Goal: Task Accomplishment & Management: Use online tool/utility

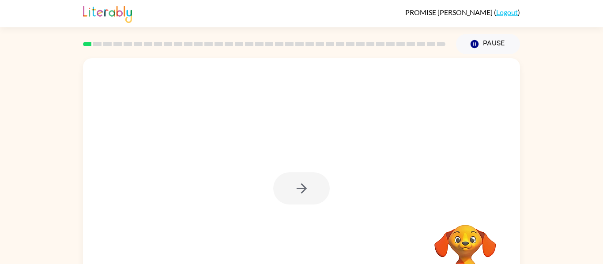
click at [547, 10] on div "PROMISE [PERSON_NAME] ( Logout )" at bounding box center [301, 13] width 603 height 27
click at [312, 203] on button "button" at bounding box center [301, 189] width 56 height 32
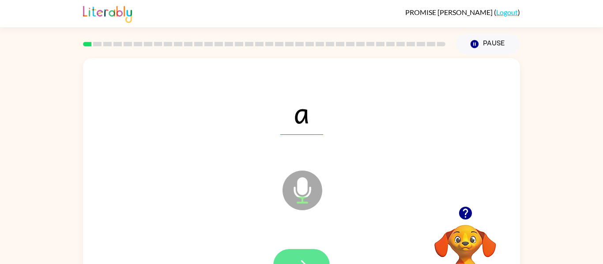
click at [294, 258] on icon "button" at bounding box center [301, 265] width 15 height 15
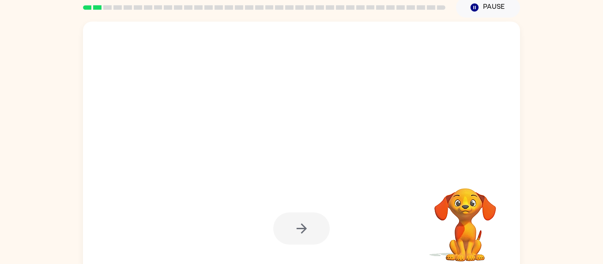
scroll to position [36, 0]
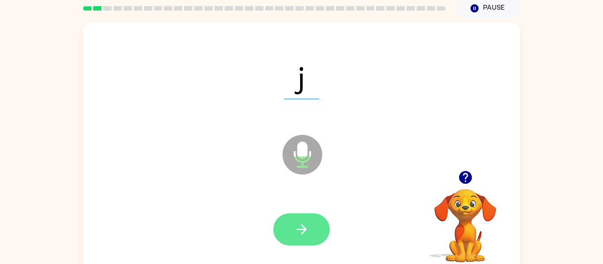
click at [309, 224] on icon "button" at bounding box center [301, 229] width 15 height 15
click at [298, 218] on button "button" at bounding box center [301, 230] width 56 height 32
click at [298, 218] on div at bounding box center [301, 230] width 56 height 32
click at [299, 218] on button "button" at bounding box center [301, 230] width 56 height 32
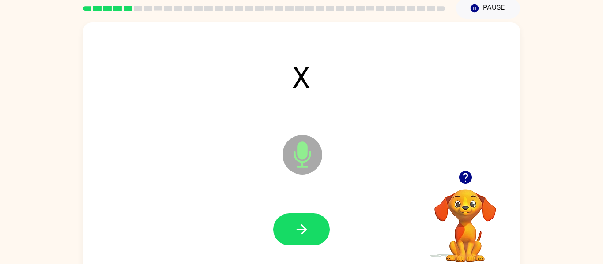
click at [299, 218] on button "button" at bounding box center [301, 230] width 56 height 32
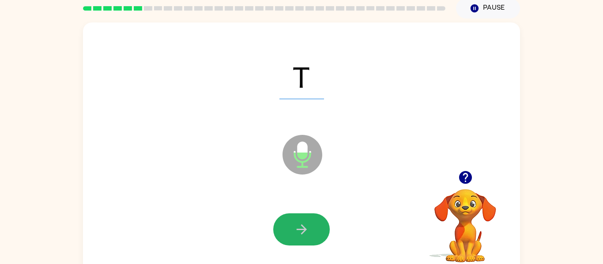
click at [299, 218] on button "button" at bounding box center [301, 230] width 56 height 32
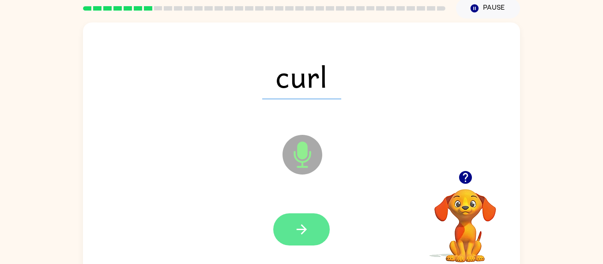
click at [300, 219] on button "button" at bounding box center [301, 230] width 56 height 32
click at [298, 221] on button "button" at bounding box center [301, 230] width 56 height 32
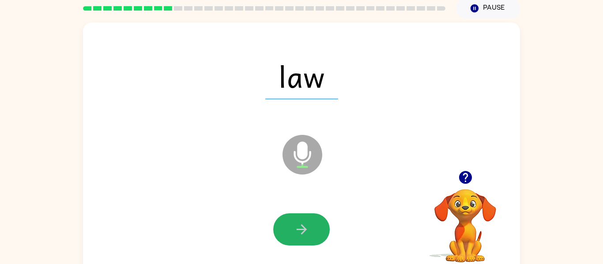
click at [298, 221] on button "button" at bounding box center [301, 230] width 56 height 32
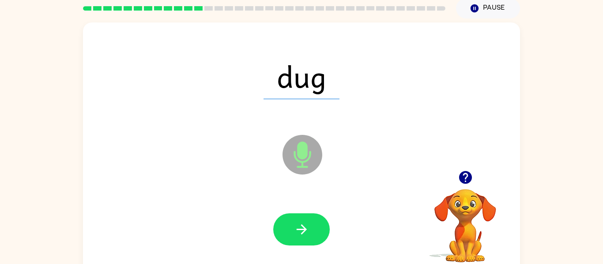
click at [300, 224] on icon "button" at bounding box center [301, 229] width 15 height 15
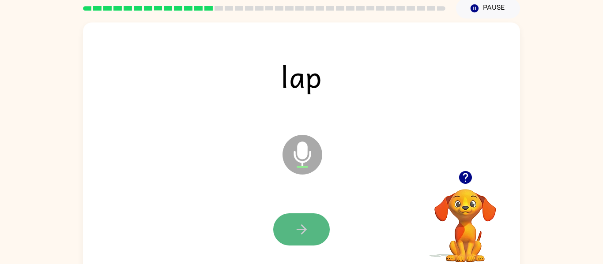
click at [300, 224] on icon "button" at bounding box center [301, 229] width 15 height 15
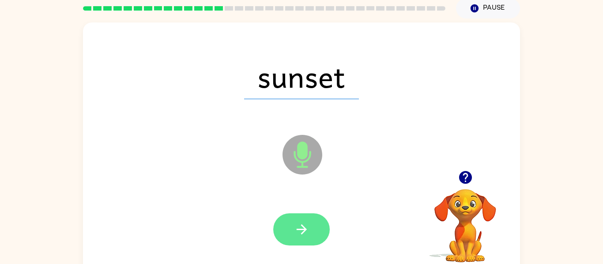
click at [298, 225] on icon "button" at bounding box center [301, 229] width 15 height 15
click at [300, 225] on icon "button" at bounding box center [301, 229] width 15 height 15
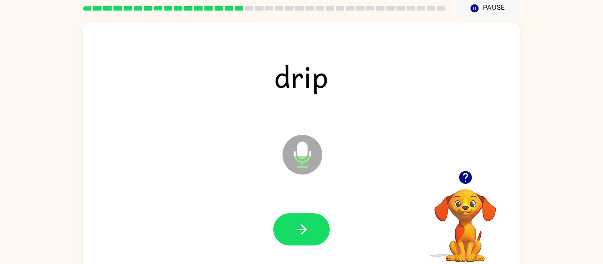
click at [300, 225] on icon "button" at bounding box center [301, 229] width 15 height 15
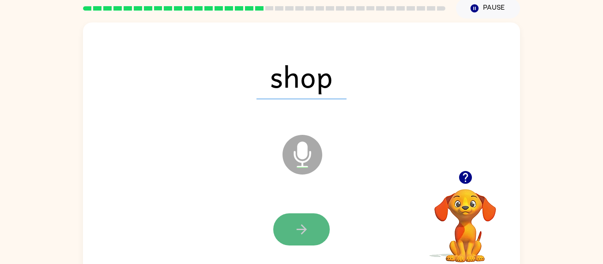
click at [300, 226] on icon "button" at bounding box center [301, 229] width 15 height 15
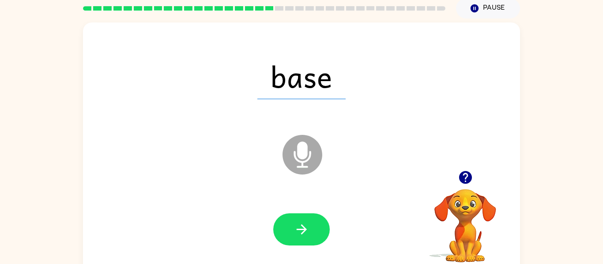
click at [300, 226] on icon "button" at bounding box center [301, 229] width 15 height 15
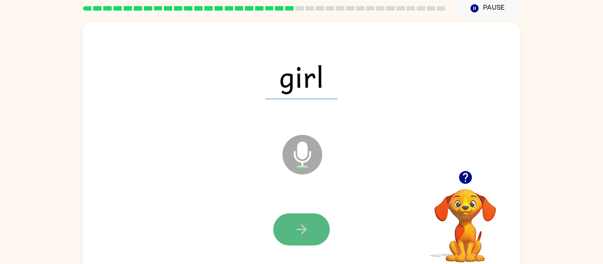
click at [300, 227] on icon "button" at bounding box center [301, 229] width 15 height 15
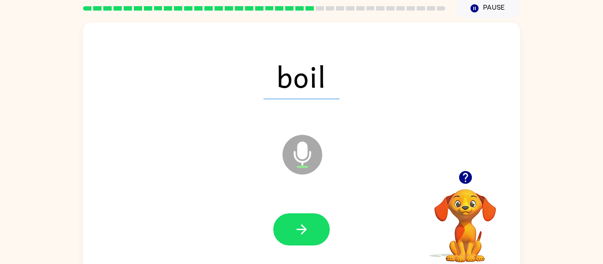
click at [300, 227] on icon "button" at bounding box center [301, 229] width 15 height 15
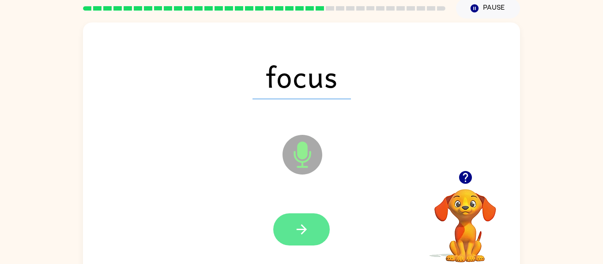
click at [300, 228] on icon "button" at bounding box center [301, 229] width 15 height 15
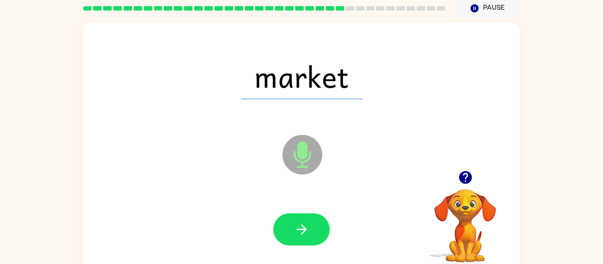
click at [300, 228] on icon "button" at bounding box center [301, 229] width 15 height 15
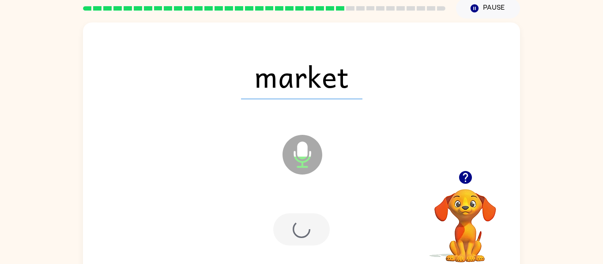
click at [300, 228] on div at bounding box center [301, 230] width 56 height 32
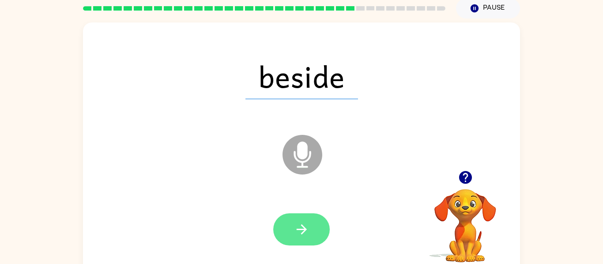
click at [303, 233] on icon "button" at bounding box center [301, 230] width 10 height 10
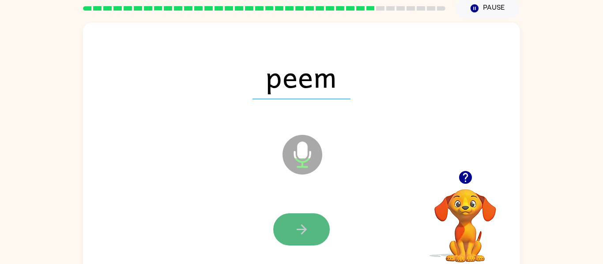
click at [303, 231] on icon "button" at bounding box center [301, 230] width 10 height 10
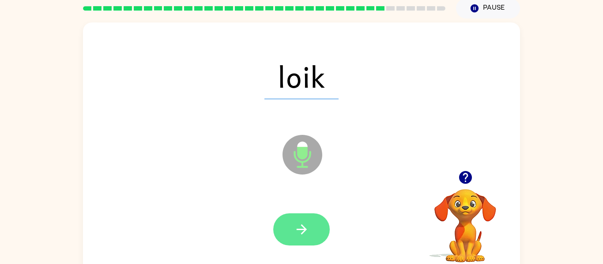
click at [304, 230] on icon "button" at bounding box center [301, 229] width 15 height 15
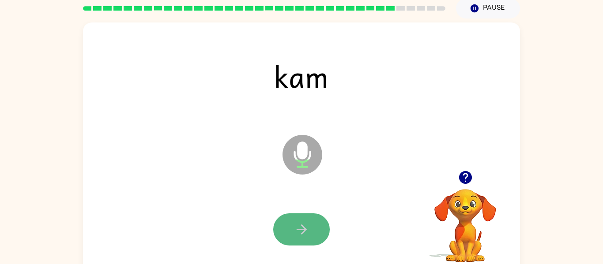
click at [304, 230] on icon "button" at bounding box center [301, 230] width 10 height 10
click at [305, 231] on icon "button" at bounding box center [301, 230] width 10 height 10
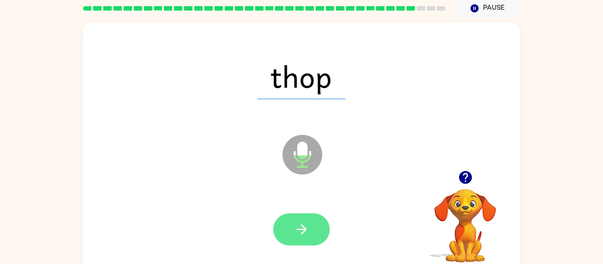
click at [305, 231] on icon "button" at bounding box center [301, 230] width 10 height 10
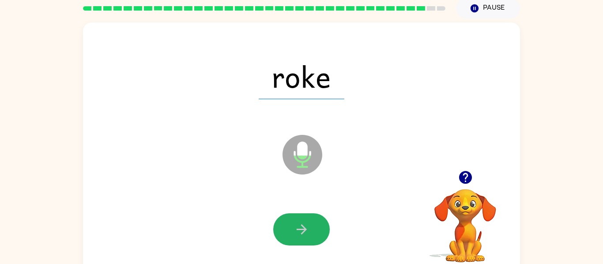
click at [305, 231] on icon "button" at bounding box center [301, 230] width 10 height 10
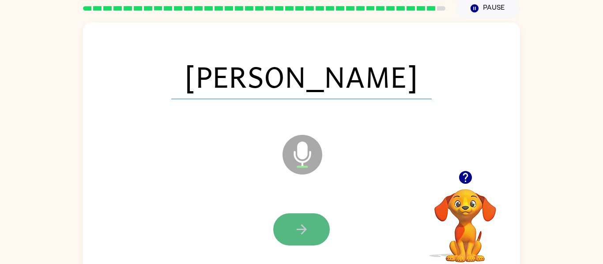
click at [305, 231] on icon "button" at bounding box center [301, 230] width 10 height 10
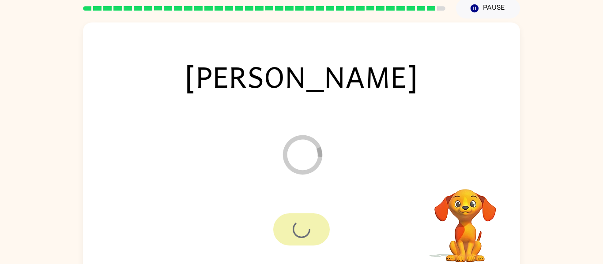
scroll to position [28, 0]
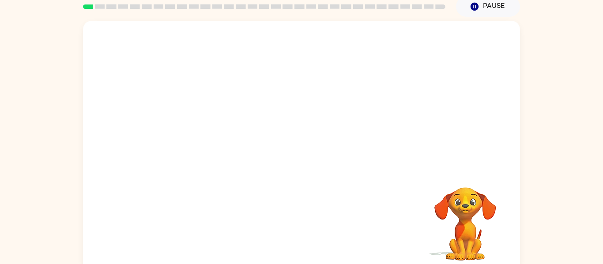
scroll to position [37, 0]
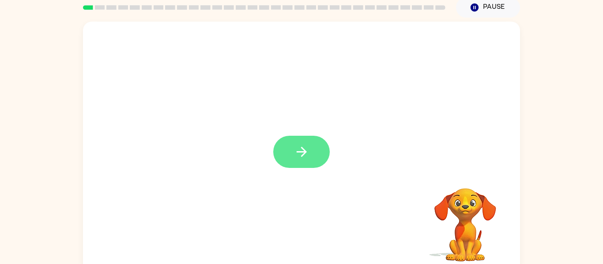
click at [298, 143] on button "button" at bounding box center [301, 152] width 56 height 32
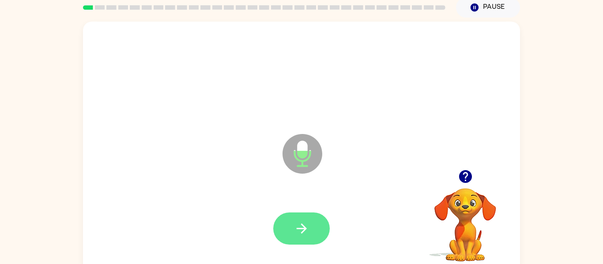
click at [312, 227] on button "button" at bounding box center [301, 229] width 56 height 32
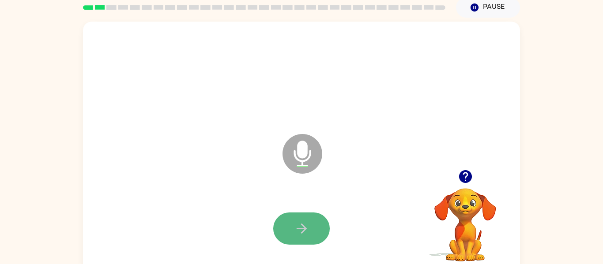
click at [312, 232] on button "button" at bounding box center [301, 229] width 56 height 32
click at [206, 157] on div "Microphone The Microphone is here when it is your turn to talk" at bounding box center [301, 148] width 437 height 252
click at [304, 232] on icon "button" at bounding box center [301, 228] width 15 height 15
click at [282, 163] on icon "Microphone The Microphone is here when it is your turn to talk" at bounding box center [346, 165] width 132 height 66
click at [312, 204] on div at bounding box center [301, 229] width 419 height 72
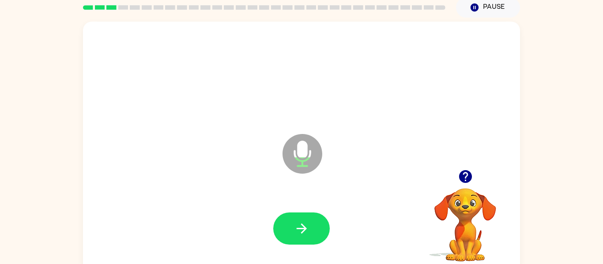
click at [313, 206] on div at bounding box center [301, 229] width 419 height 72
click at [313, 215] on button "button" at bounding box center [301, 229] width 56 height 32
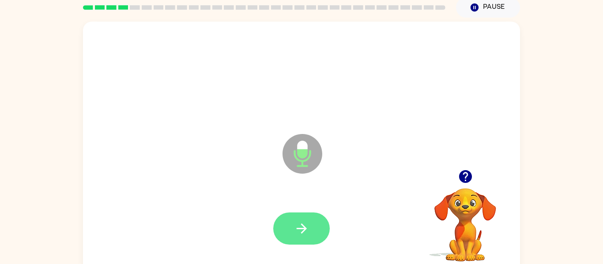
click at [314, 216] on button "button" at bounding box center [301, 229] width 56 height 32
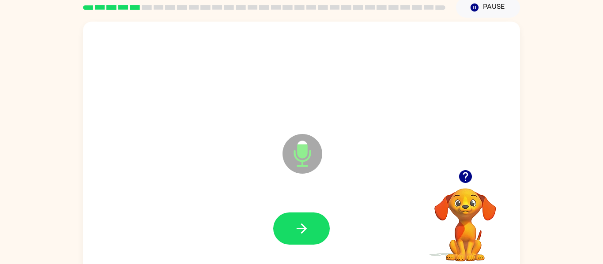
click at [314, 216] on button "button" at bounding box center [301, 229] width 56 height 32
click at [314, 218] on button "button" at bounding box center [301, 229] width 56 height 32
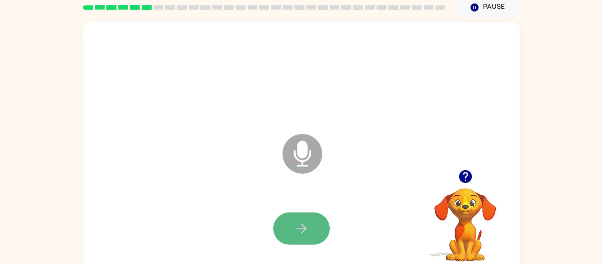
click at [315, 223] on button "button" at bounding box center [301, 229] width 56 height 32
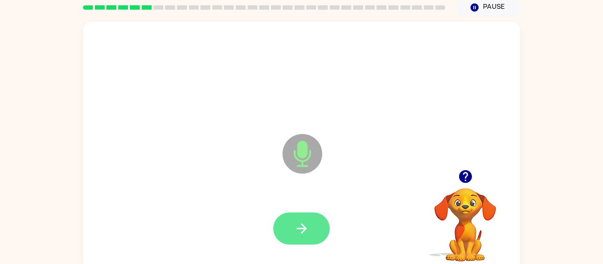
click at [315, 225] on button "button" at bounding box center [301, 229] width 56 height 32
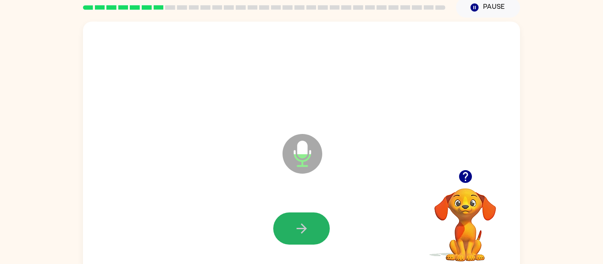
click at [315, 225] on button "button" at bounding box center [301, 229] width 56 height 32
click at [316, 225] on button "button" at bounding box center [301, 229] width 56 height 32
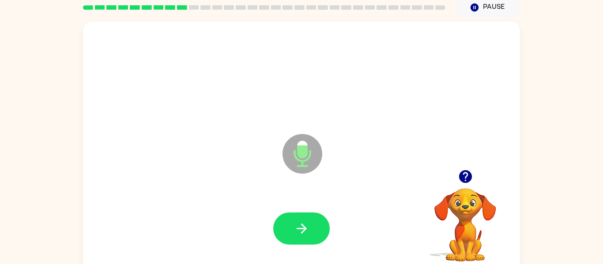
click at [316, 225] on button "button" at bounding box center [301, 229] width 56 height 32
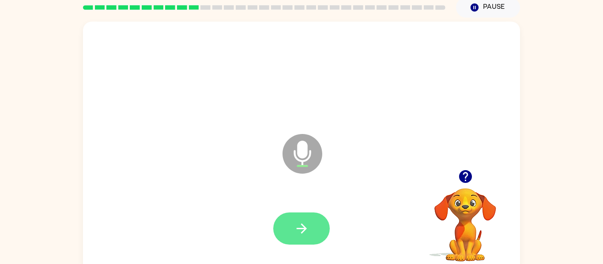
click at [316, 226] on button "button" at bounding box center [301, 229] width 56 height 32
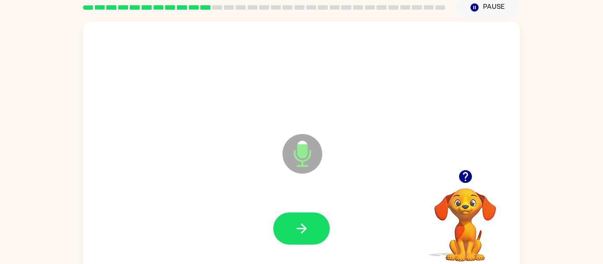
click at [316, 226] on button "button" at bounding box center [301, 229] width 56 height 32
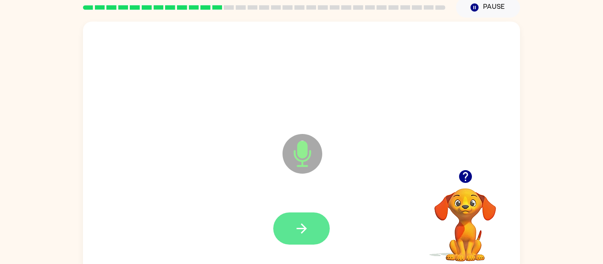
click at [316, 228] on button "button" at bounding box center [301, 229] width 56 height 32
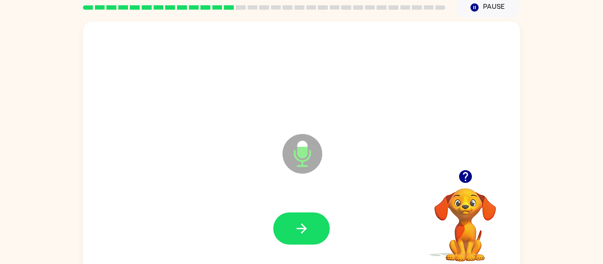
click at [316, 228] on button "button" at bounding box center [301, 229] width 56 height 32
click at [320, 209] on div at bounding box center [301, 229] width 419 height 72
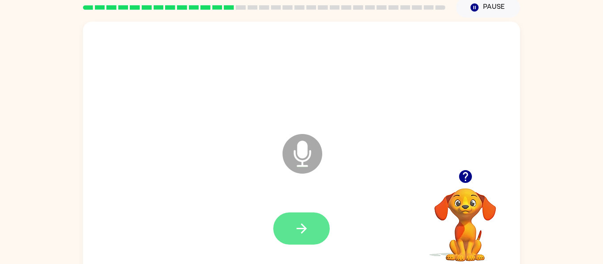
click at [318, 220] on button "button" at bounding box center [301, 229] width 56 height 32
click at [320, 221] on button "button" at bounding box center [301, 229] width 56 height 32
click at [320, 223] on button "button" at bounding box center [301, 229] width 56 height 32
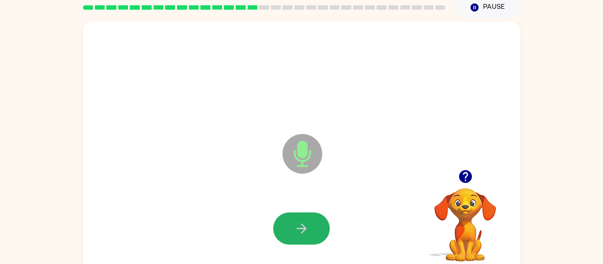
click at [320, 223] on button "button" at bounding box center [301, 229] width 56 height 32
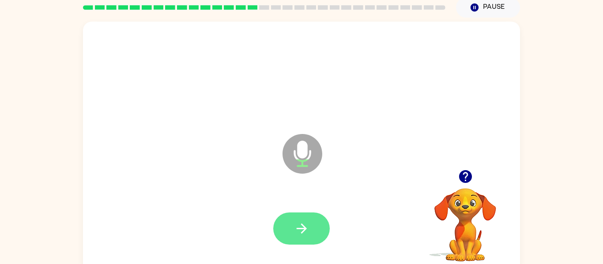
click at [321, 225] on button "button" at bounding box center [301, 229] width 56 height 32
click at [323, 224] on button "button" at bounding box center [301, 229] width 56 height 32
click at [323, 225] on button "button" at bounding box center [301, 229] width 56 height 32
click at [323, 226] on button "button" at bounding box center [301, 229] width 56 height 32
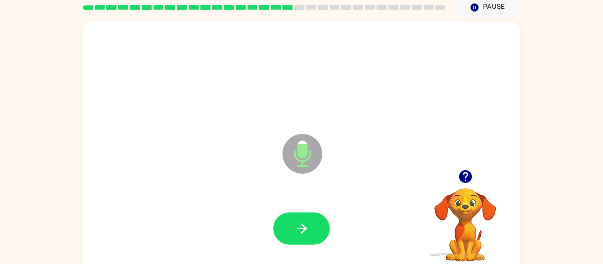
click at [323, 225] on button "button" at bounding box center [301, 229] width 56 height 32
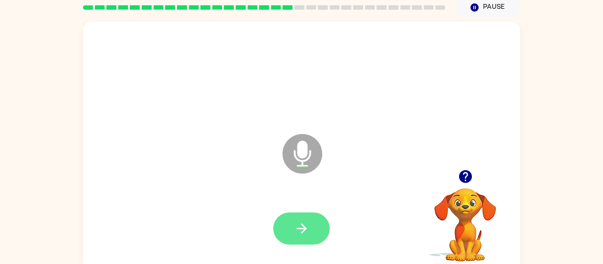
click at [323, 226] on button "button" at bounding box center [301, 229] width 56 height 32
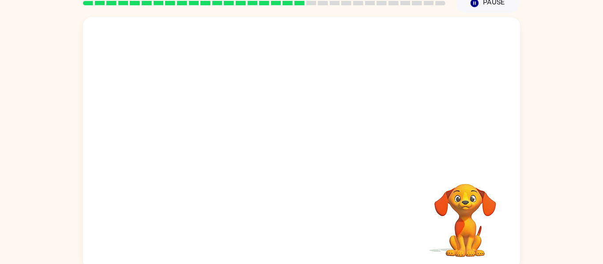
scroll to position [41, 0]
click at [323, 226] on div "Your browser must support playing .mp4 files to use Literably. Please try using…" at bounding box center [301, 143] width 437 height 252
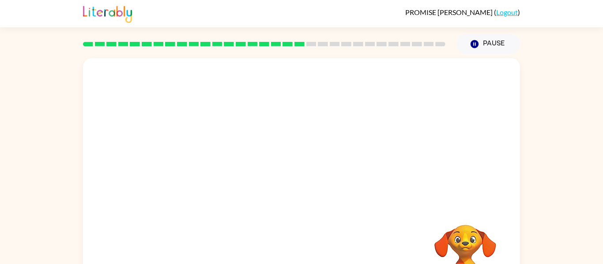
click at [317, 139] on div at bounding box center [301, 112] width 419 height 72
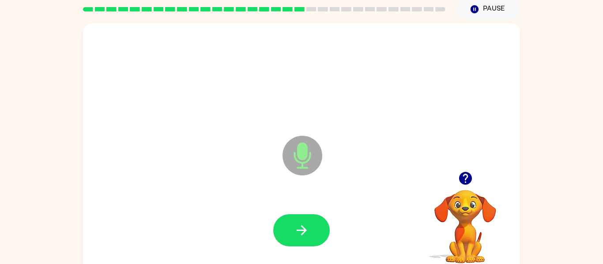
scroll to position [35, 0]
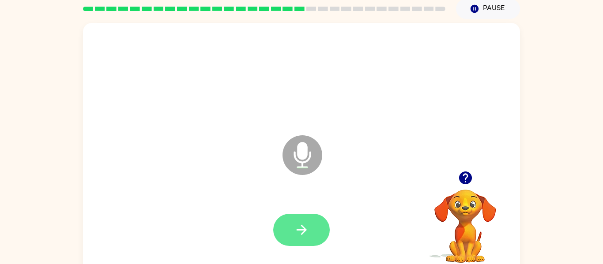
click at [298, 225] on icon "button" at bounding box center [301, 229] width 15 height 15
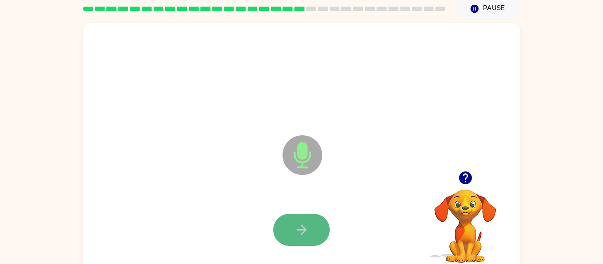
click at [298, 226] on icon "button" at bounding box center [301, 229] width 15 height 15
click at [297, 228] on icon "button" at bounding box center [301, 229] width 15 height 15
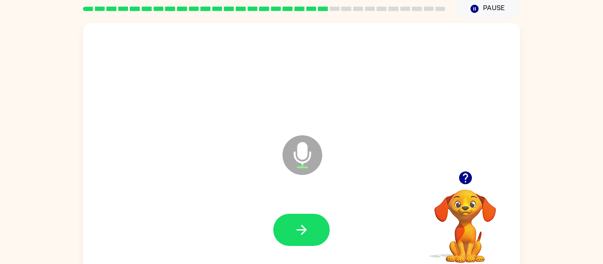
click at [297, 228] on icon "button" at bounding box center [301, 229] width 15 height 15
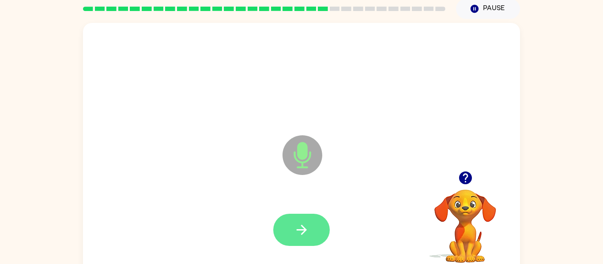
click at [298, 229] on icon "button" at bounding box center [301, 230] width 10 height 10
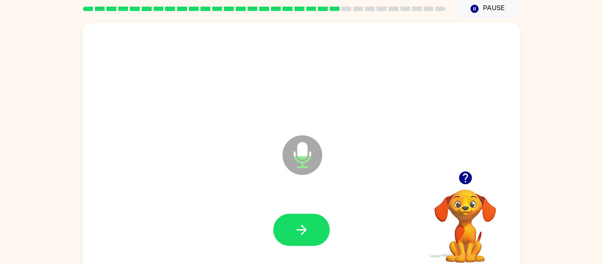
click at [298, 229] on icon "button" at bounding box center [301, 230] width 10 height 10
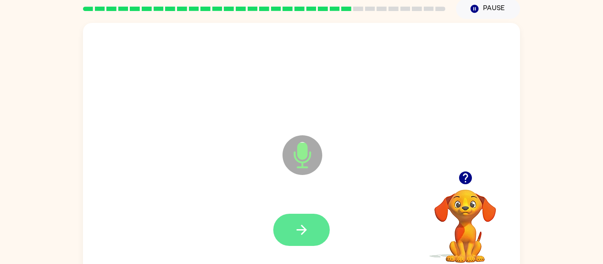
click at [298, 229] on icon "button" at bounding box center [301, 230] width 10 height 10
click at [296, 231] on icon "button" at bounding box center [301, 229] width 15 height 15
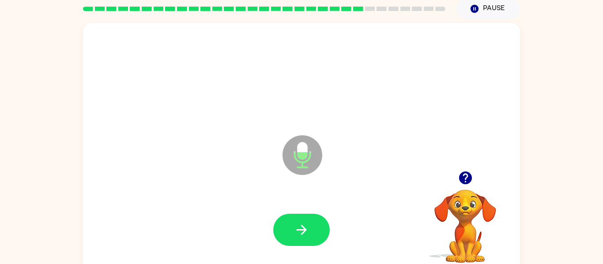
click at [296, 231] on icon "button" at bounding box center [301, 229] width 15 height 15
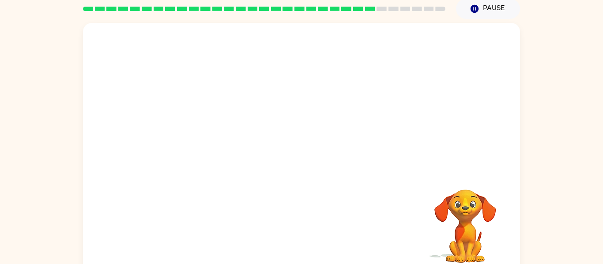
click at [364, 24] on div at bounding box center [301, 97] width 437 height 148
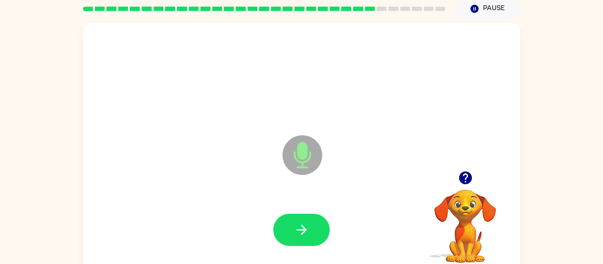
click at [296, 231] on icon "button" at bounding box center [301, 229] width 15 height 15
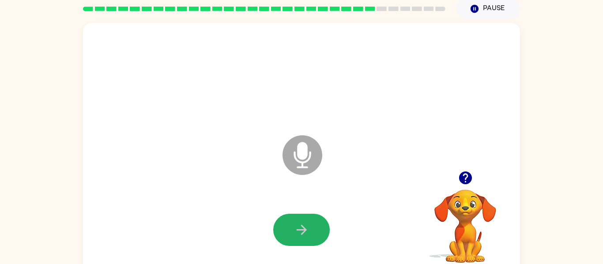
click at [296, 231] on icon "button" at bounding box center [301, 229] width 15 height 15
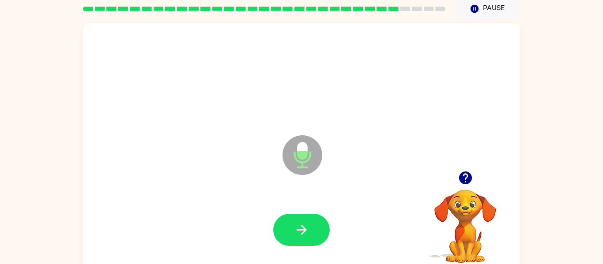
click at [296, 231] on icon "button" at bounding box center [301, 229] width 15 height 15
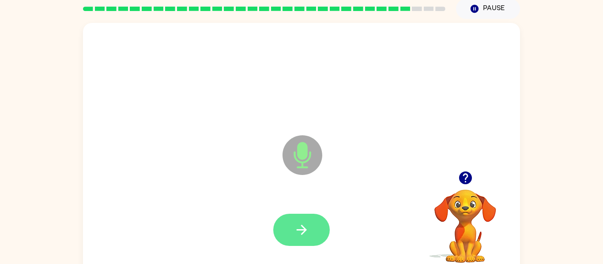
click at [296, 231] on icon "button" at bounding box center [301, 229] width 15 height 15
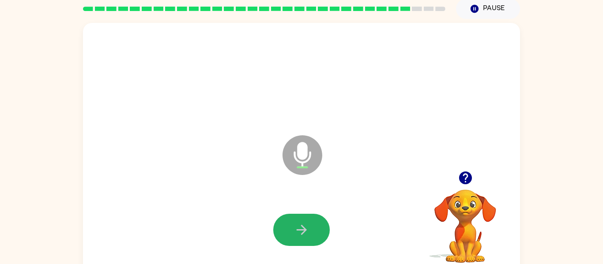
click at [296, 231] on icon "button" at bounding box center [301, 229] width 15 height 15
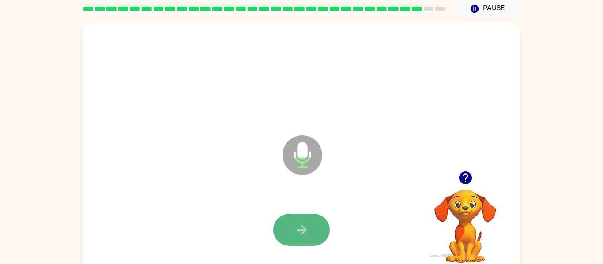
click at [298, 233] on icon "button" at bounding box center [301, 229] width 15 height 15
click at [298, 234] on icon "button" at bounding box center [301, 229] width 15 height 15
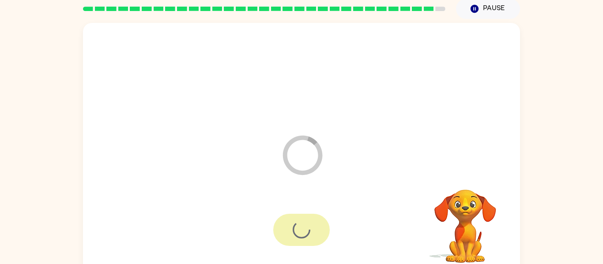
scroll to position [27, 0]
